Goal: Information Seeking & Learning: Check status

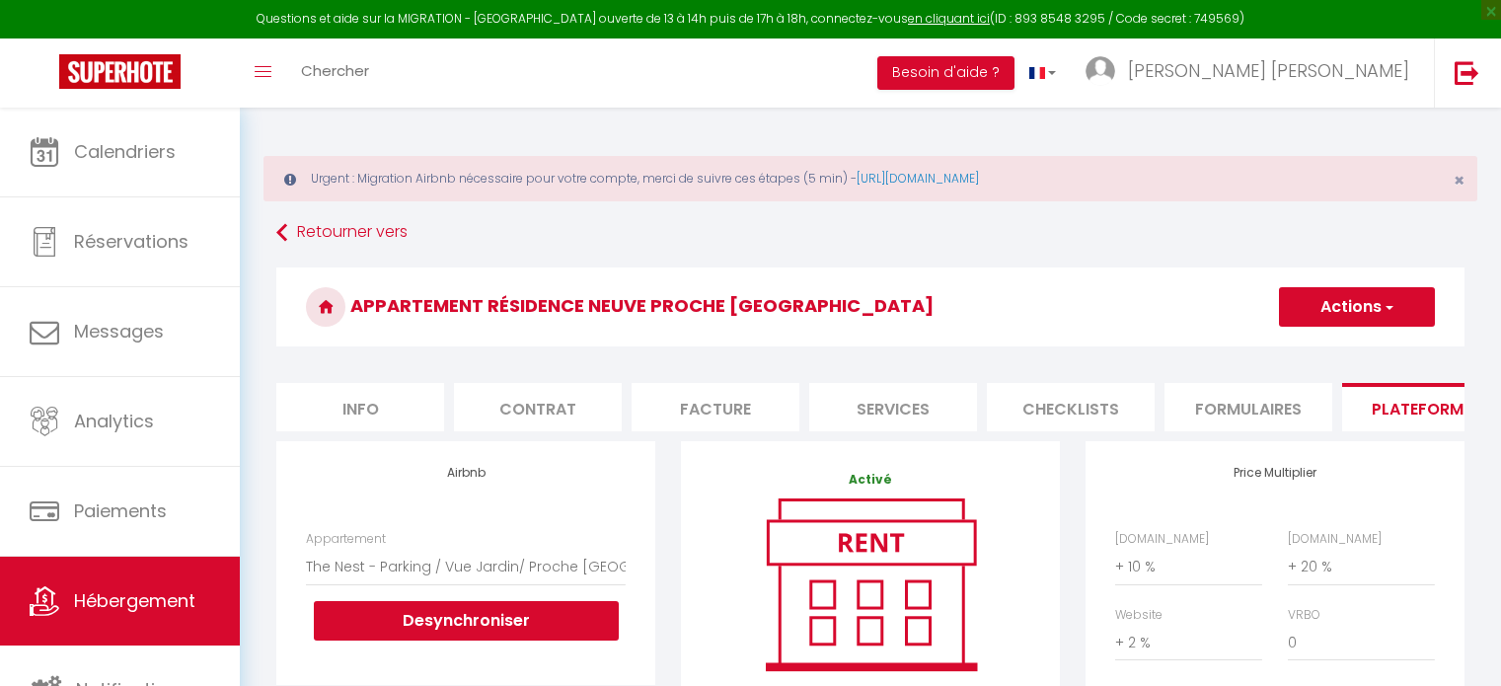
select select "5673-977978170802418390"
select select "+ 10 %"
select select "+ 20 %"
select select "+ 2 %"
click at [152, 70] on img at bounding box center [119, 71] width 121 height 35
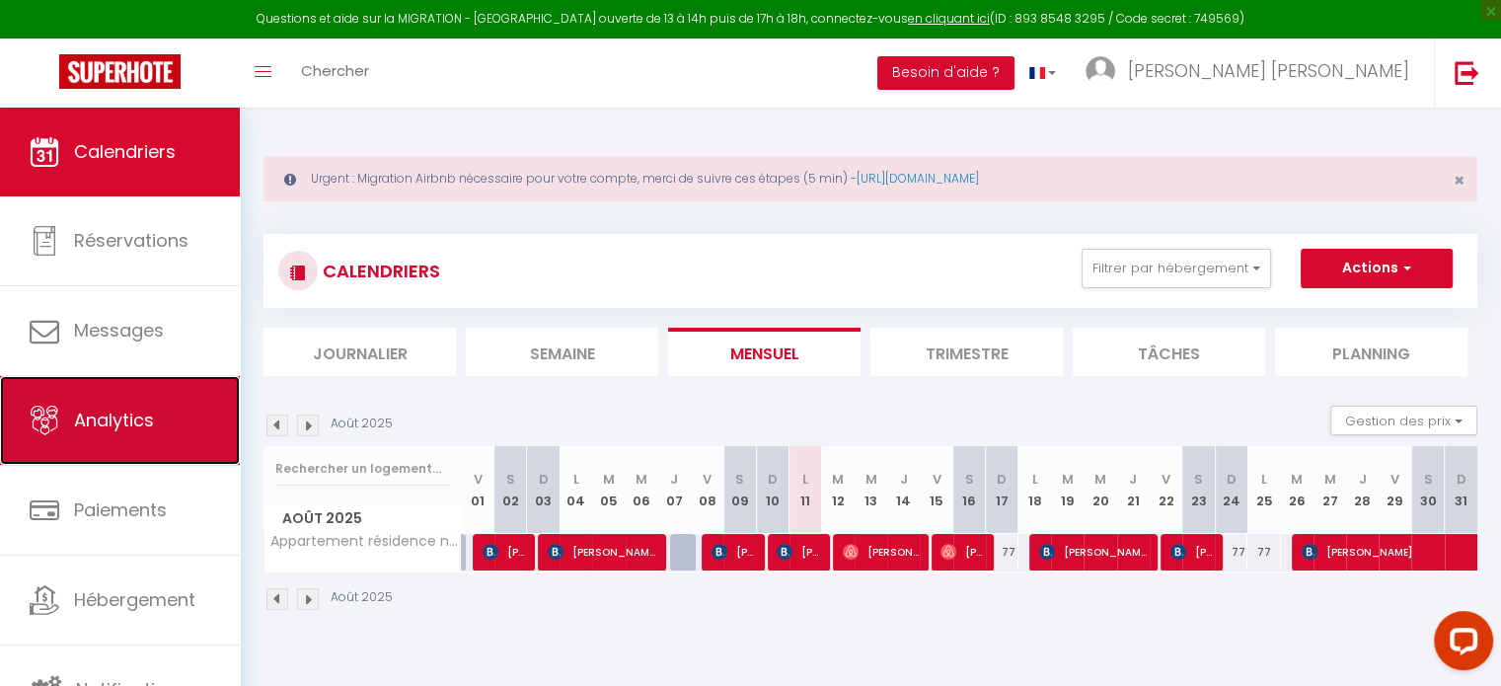
click at [132, 394] on link "Analytics" at bounding box center [120, 420] width 240 height 89
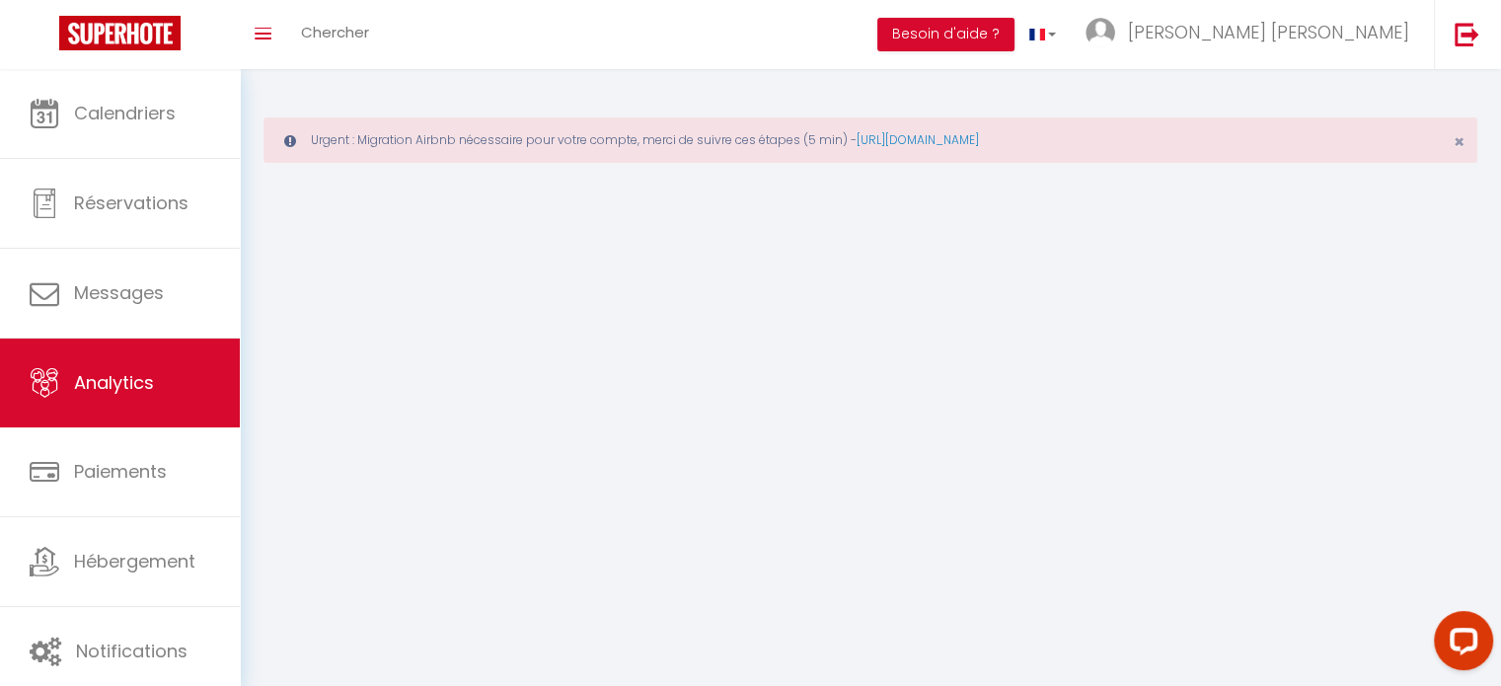
select select "2025"
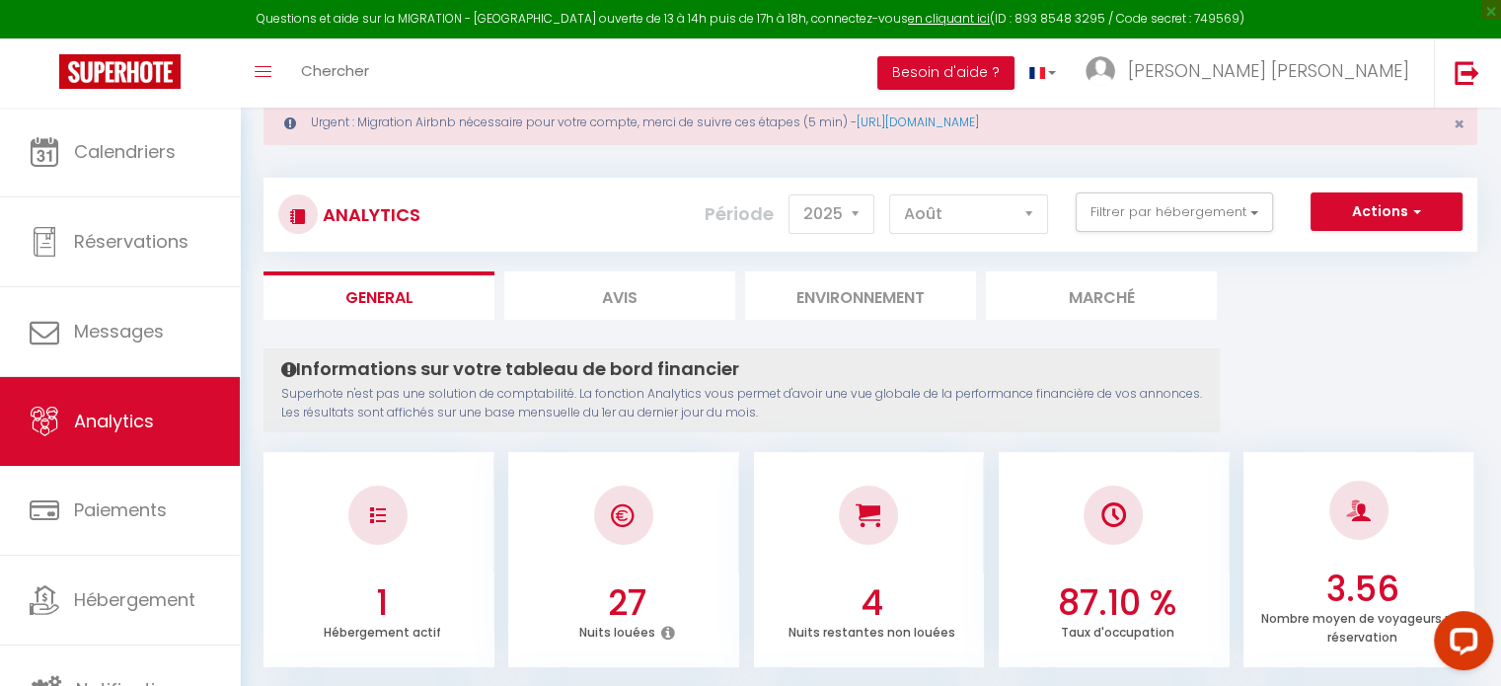
scroll to position [54, 0]
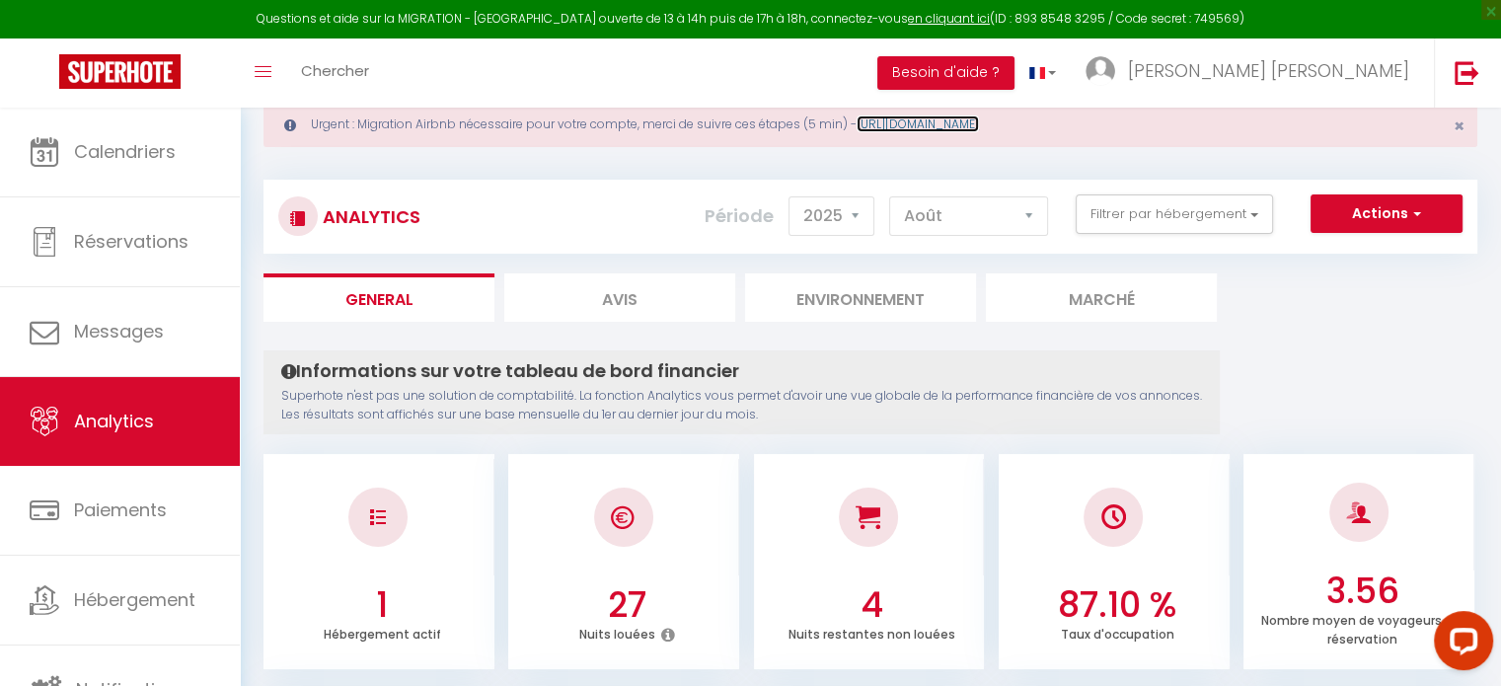
click at [979, 119] on link "[URL][DOMAIN_NAME]" at bounding box center [917, 123] width 122 height 17
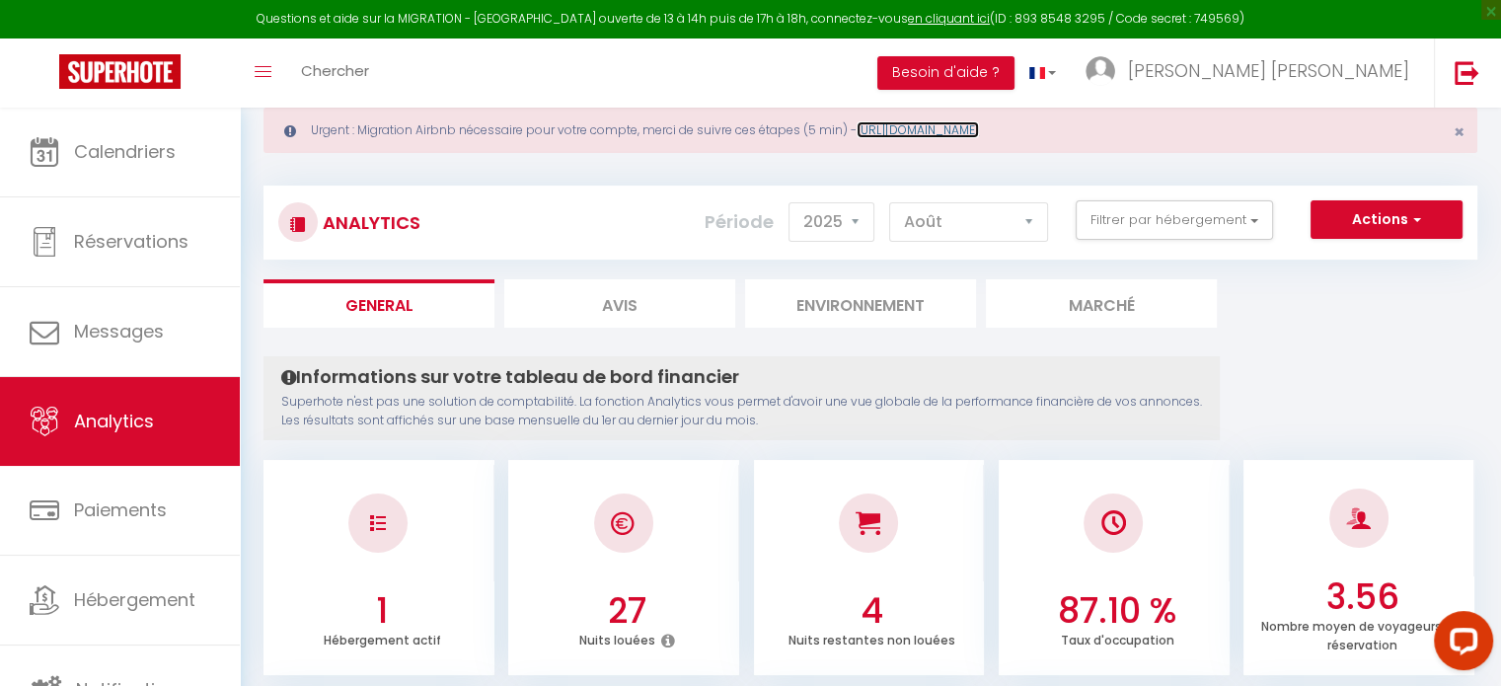
scroll to position [12, 0]
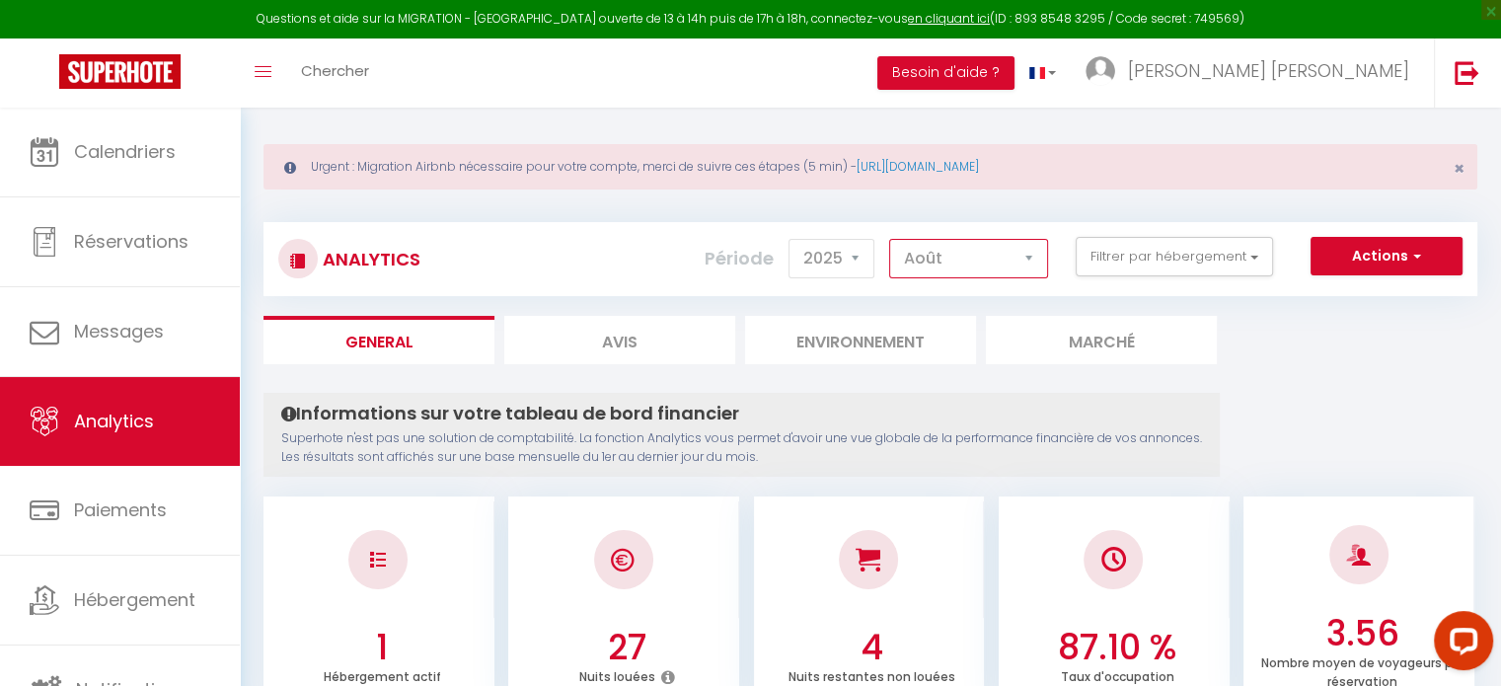
click at [973, 267] on select "[PERSON_NAME] Mars [PERSON_NAME] Juin Juillet Août Septembre Octobre Novembre D…" at bounding box center [968, 258] width 159 height 39
click at [890, 239] on select "[PERSON_NAME] Mars [PERSON_NAME] Juin Juillet Août Septembre Octobre Novembre D…" at bounding box center [968, 258] width 159 height 39
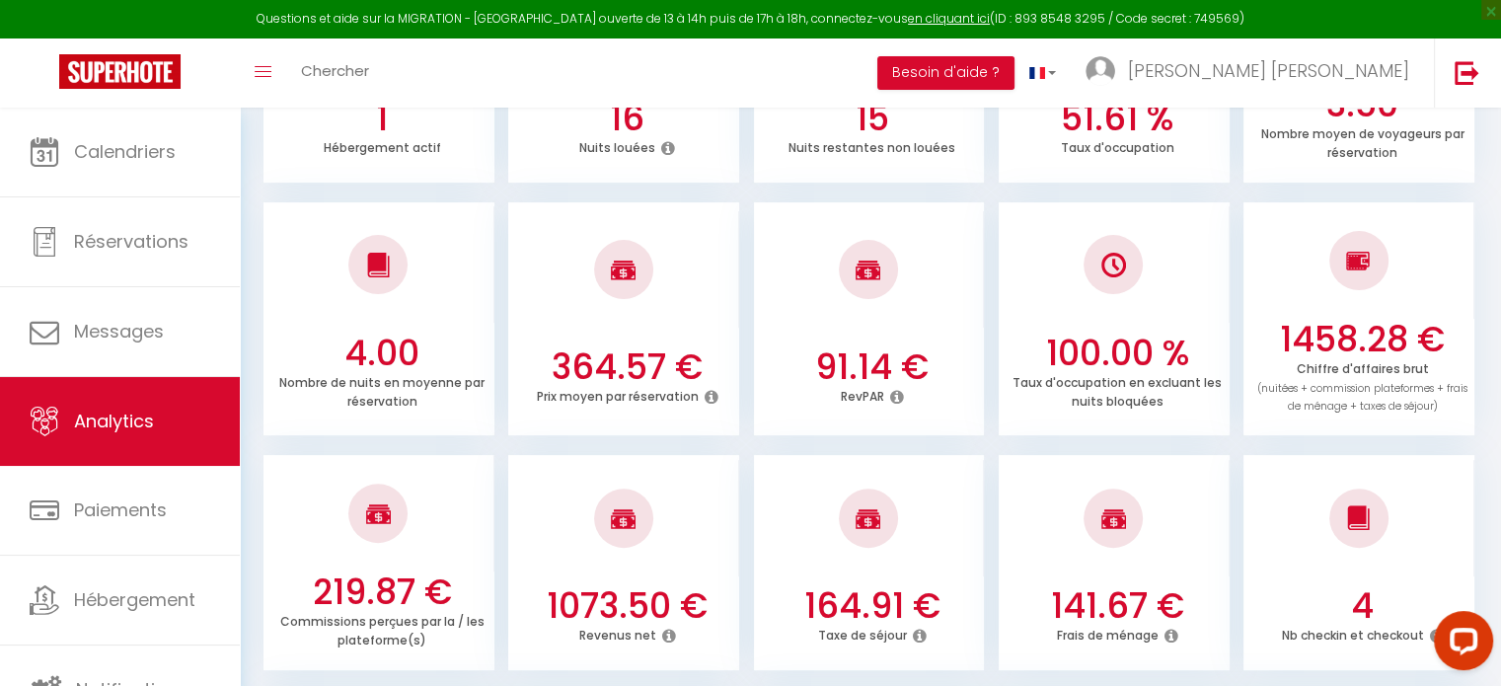
scroll to position [551, 0]
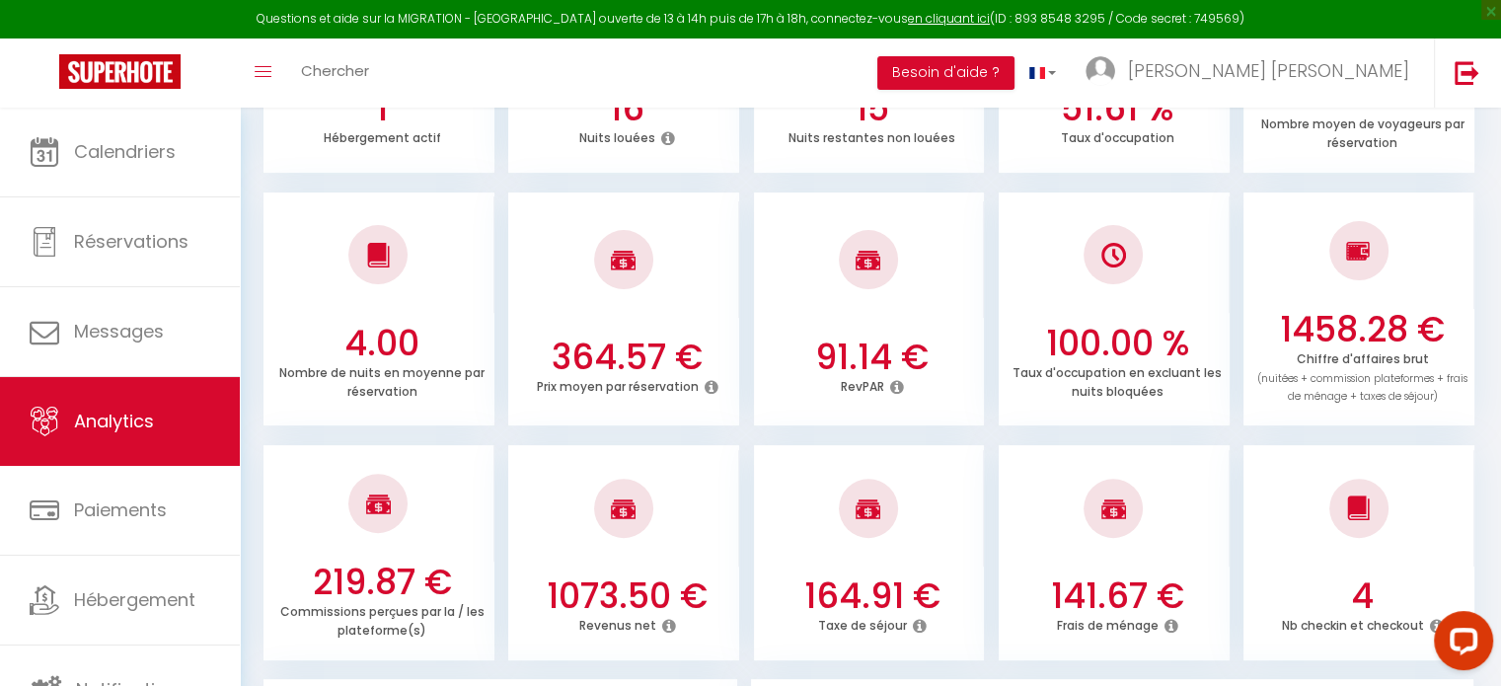
click at [671, 625] on icon at bounding box center [668, 626] width 14 height 16
click at [1006, 538] on div at bounding box center [1114, 508] width 231 height 116
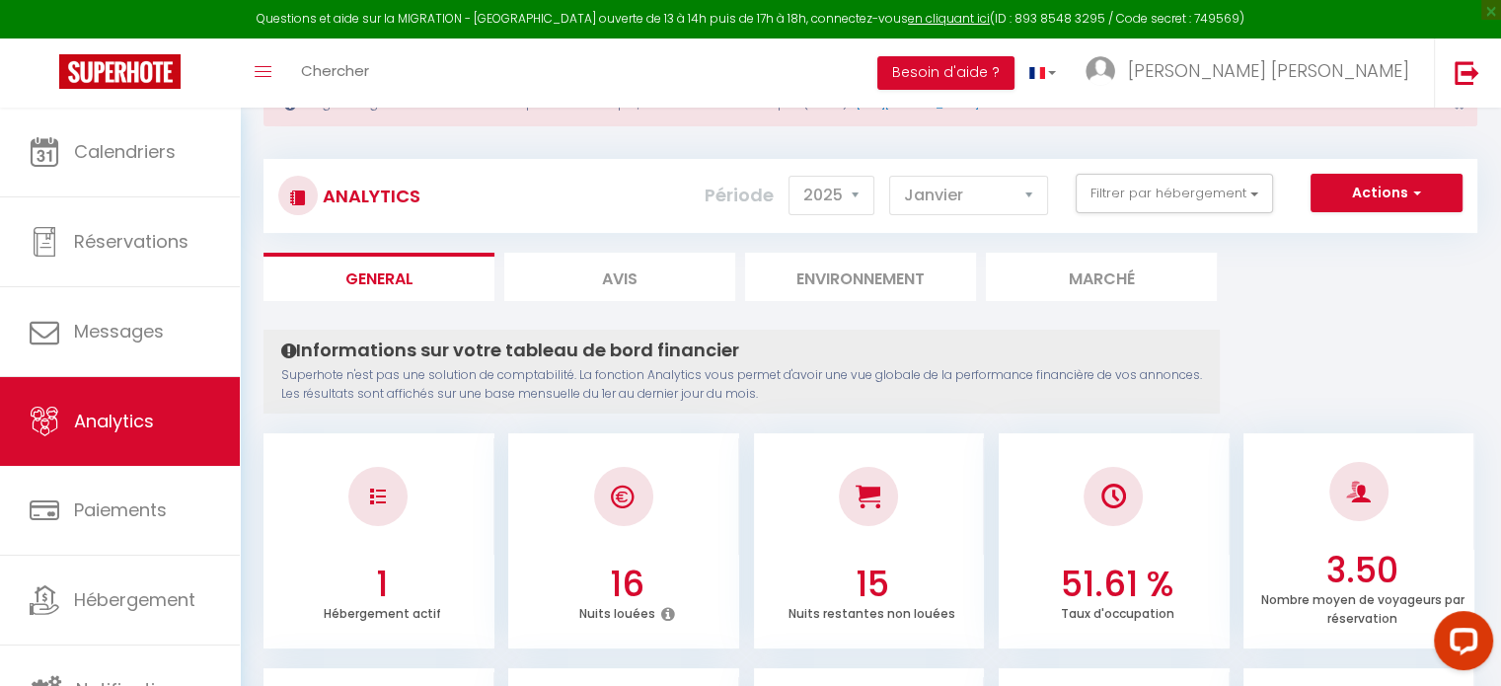
scroll to position [70, 0]
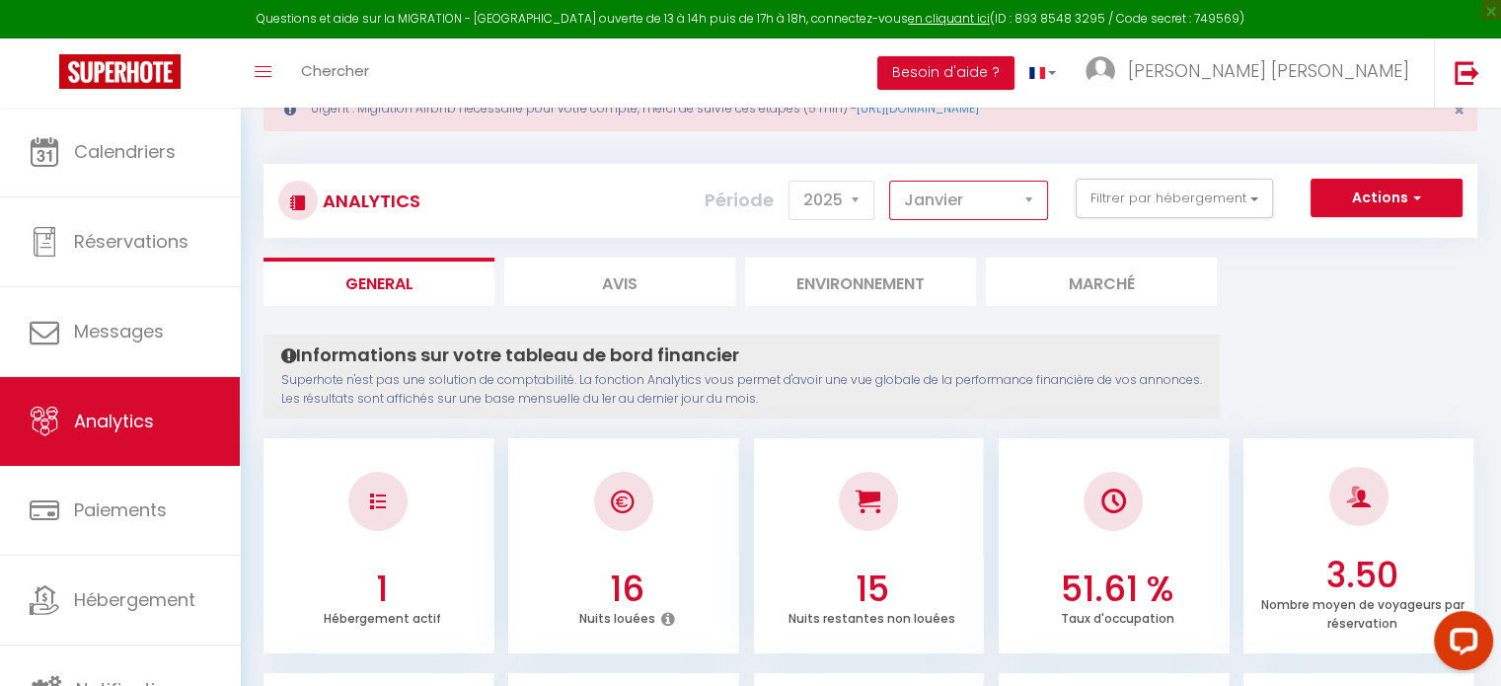
click at [969, 198] on select "[PERSON_NAME] Mars [PERSON_NAME] Juin Juillet Août Septembre Octobre Novembre D…" at bounding box center [968, 200] width 159 height 39
select select "12"
click at [890, 181] on select "[PERSON_NAME] Mars [PERSON_NAME] Juin Juillet Août Septembre Octobre Novembre D…" at bounding box center [968, 200] width 159 height 39
click at [845, 206] on select "2014 2015 2016 2017 2018 2019 2020 2021 2022 2023 2024 2025 2026 2027" at bounding box center [831, 200] width 86 height 39
select select "2024"
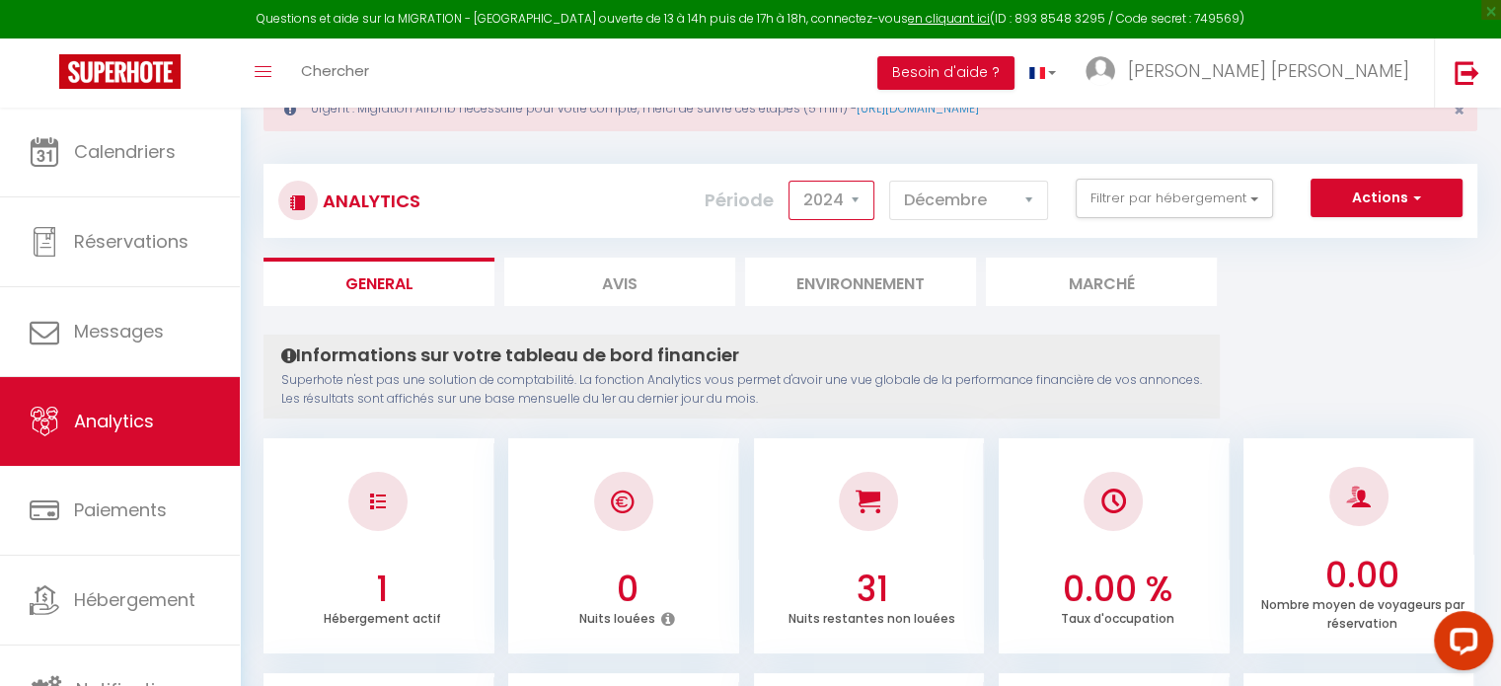
click at [792, 181] on select "2014 2015 2016 2017 2018 2019 2020 2021 2022 2023 2024 2025 2026 2027" at bounding box center [831, 200] width 86 height 39
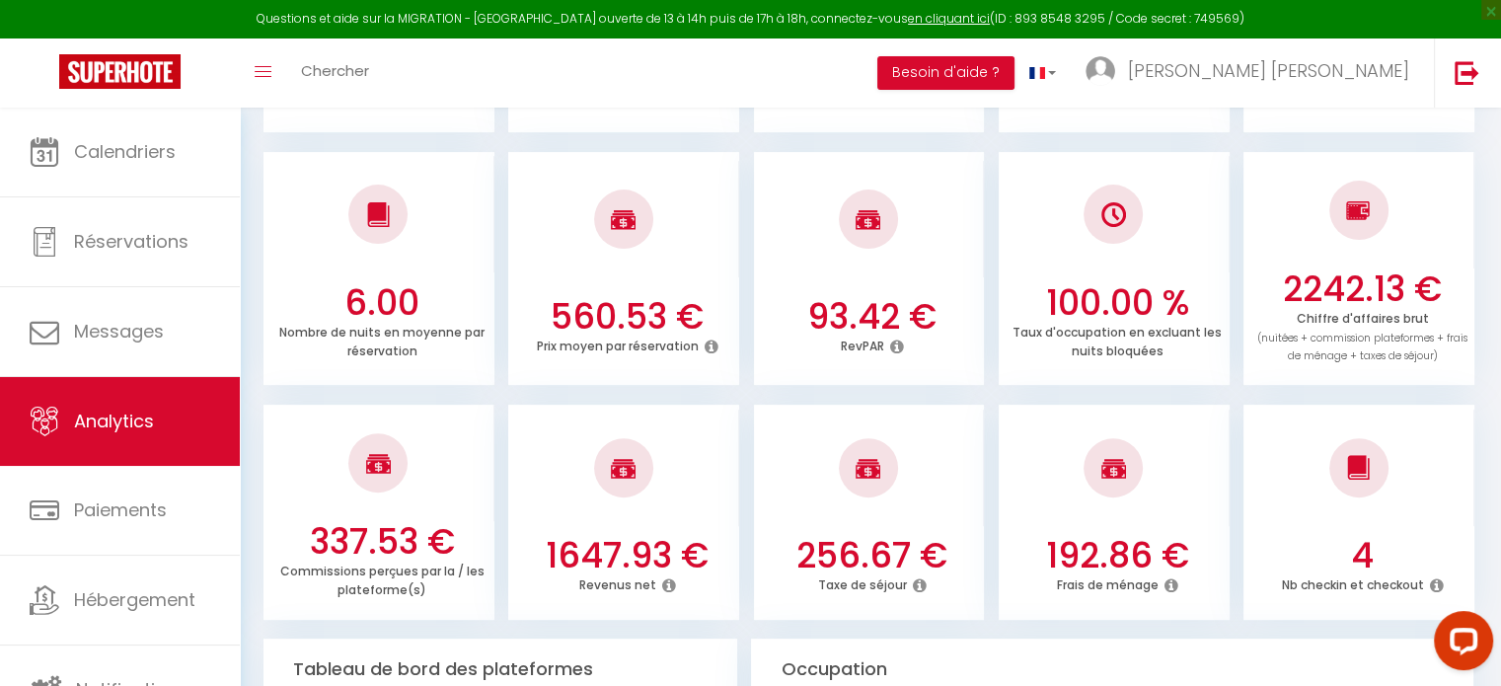
scroll to position [610, 0]
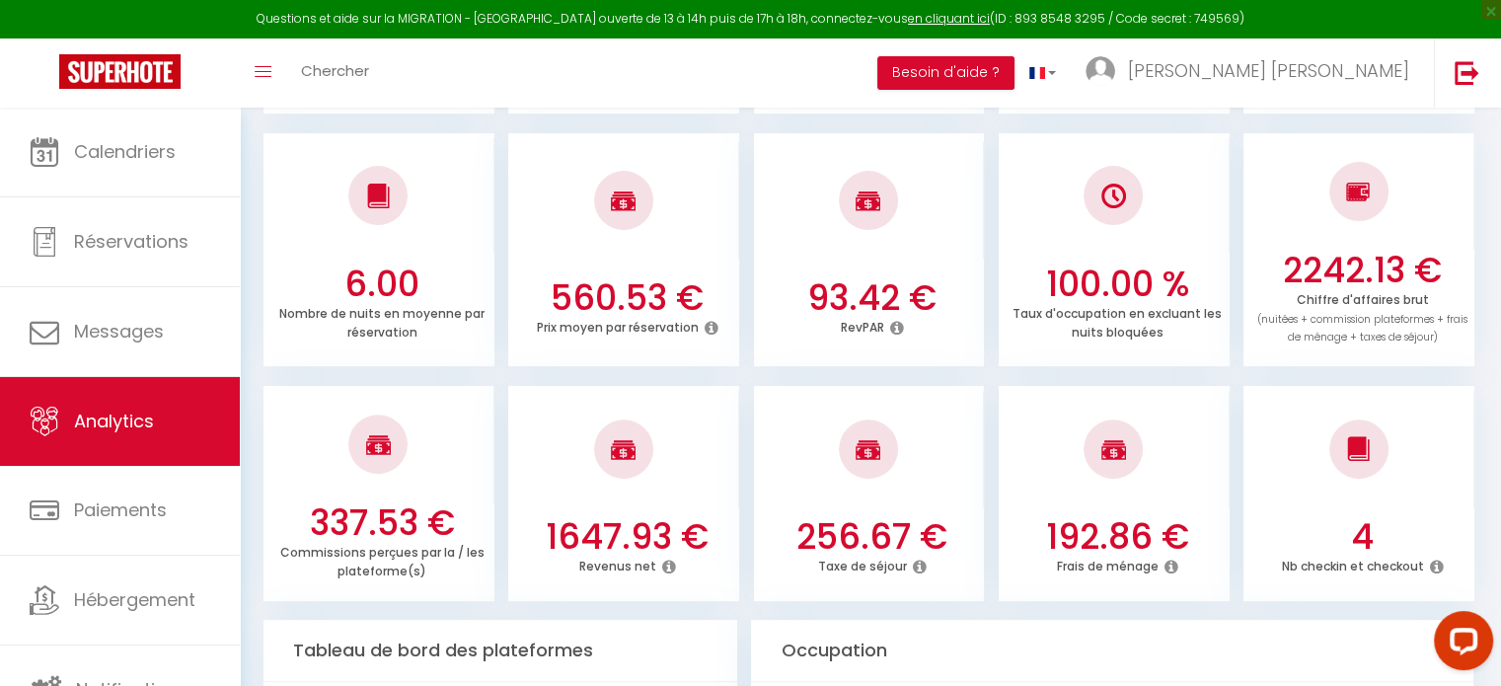
click at [663, 561] on icon at bounding box center [668, 566] width 14 height 16
